Goal: Task Accomplishment & Management: Use online tool/utility

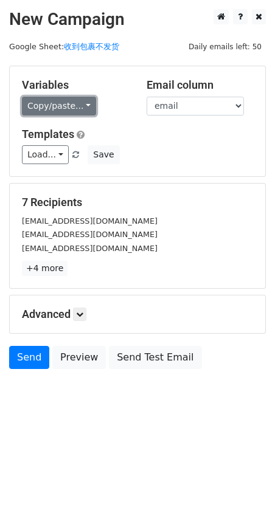
click at [77, 106] on link "Copy/paste..." at bounding box center [59, 106] width 74 height 19
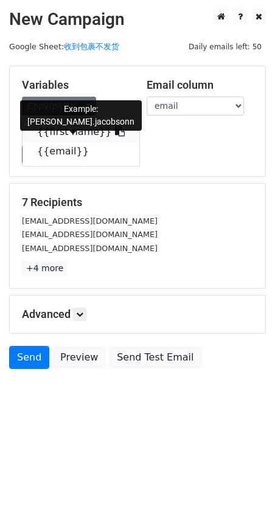
click at [70, 135] on link "{{first name}}" at bounding box center [80, 131] width 117 height 19
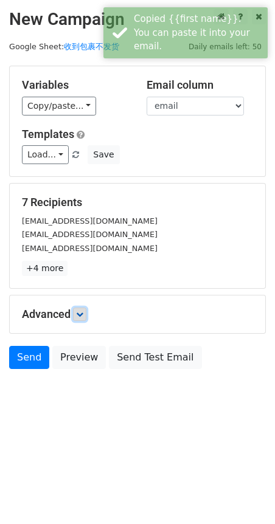
click at [79, 315] on icon at bounding box center [79, 314] width 7 height 7
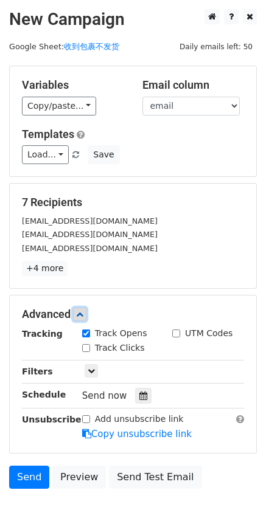
click at [79, 315] on icon at bounding box center [79, 314] width 7 height 7
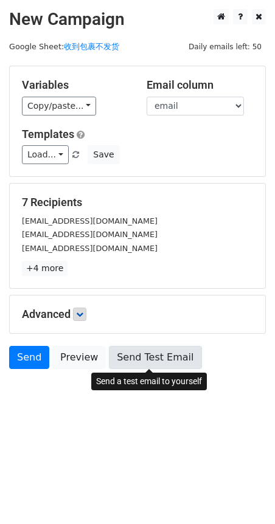
click at [156, 359] on link "Send Test Email" at bounding box center [155, 357] width 92 height 23
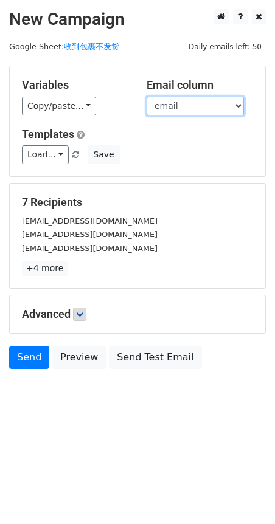
click at [211, 103] on select "first name email" at bounding box center [194, 106] width 97 height 19
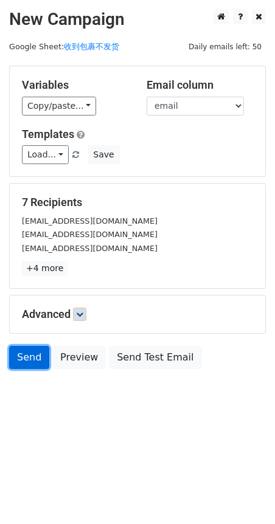
click at [32, 356] on link "Send" at bounding box center [29, 357] width 40 height 23
